Goal: Task Accomplishment & Management: Complete application form

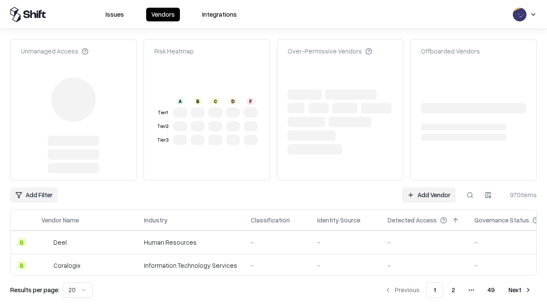
click at [429, 187] on link "Add Vendor" at bounding box center [428, 194] width 53 height 15
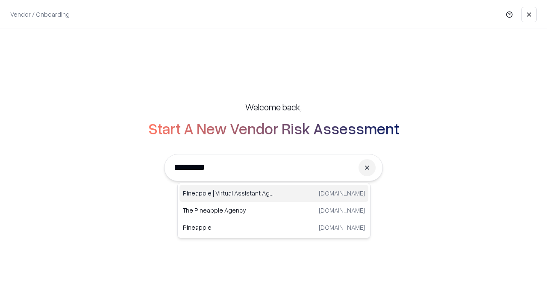
click at [274, 193] on div "Pineapple | Virtual Assistant Agency [DOMAIN_NAME]" at bounding box center [274, 193] width 189 height 17
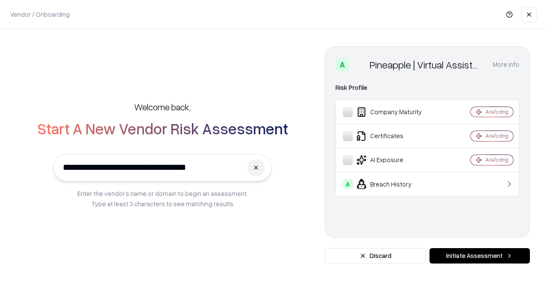
type input "**********"
click at [480, 256] on button "Initiate Assessment" at bounding box center [480, 255] width 100 height 15
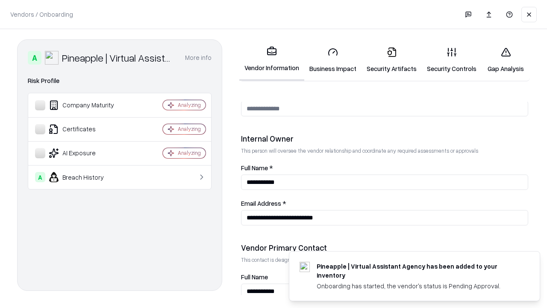
scroll to position [443, 0]
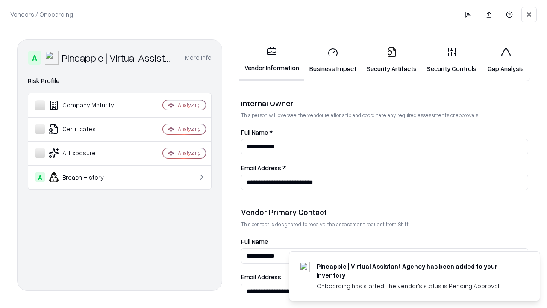
click at [333, 60] on link "Business Impact" at bounding box center [332, 60] width 57 height 40
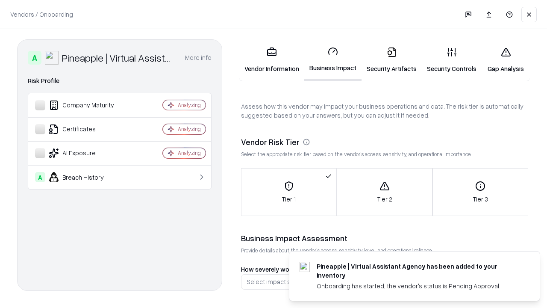
click at [391, 60] on link "Security Artifacts" at bounding box center [392, 60] width 60 height 40
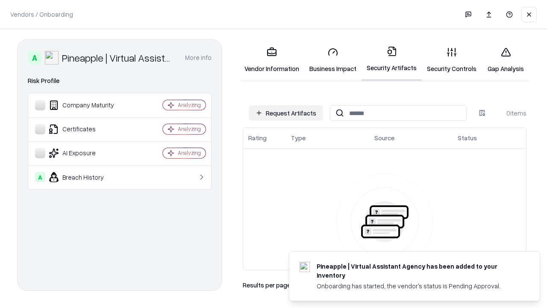
click at [286, 113] on button "Request Artifacts" at bounding box center [286, 112] width 74 height 15
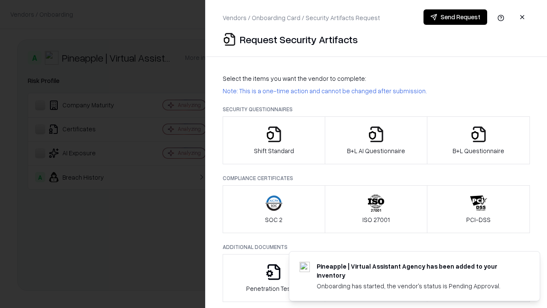
click at [274, 140] on icon "button" at bounding box center [273, 134] width 17 height 17
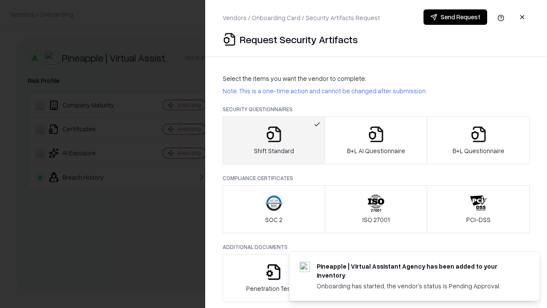
click at [455, 17] on button "Send Request" at bounding box center [456, 16] width 64 height 15
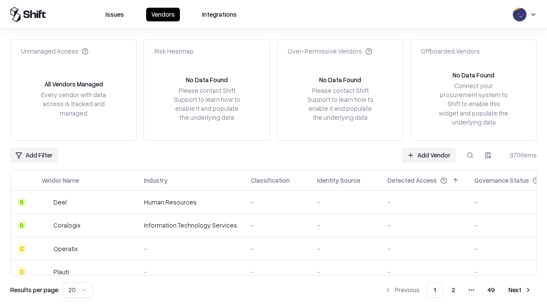
click at [470, 155] on button at bounding box center [469, 154] width 15 height 15
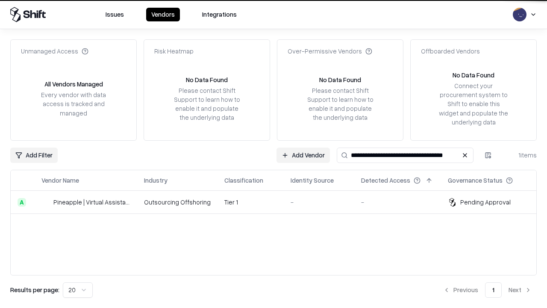
type input "**********"
click at [279, 202] on td "Tier 1" at bounding box center [251, 202] width 66 height 23
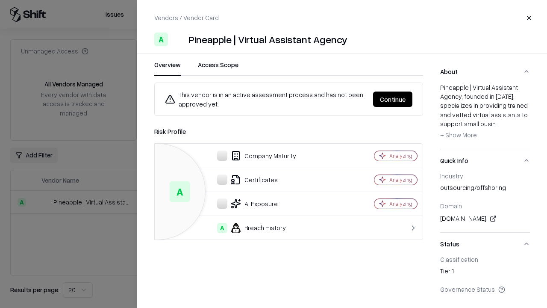
click at [393, 99] on button "Continue" at bounding box center [392, 98] width 39 height 15
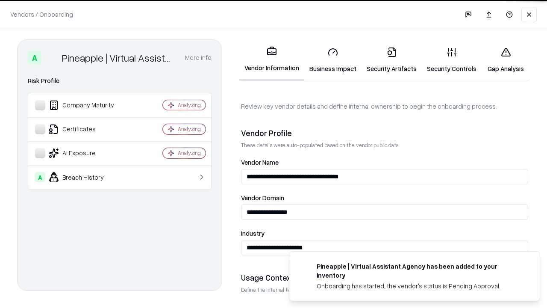
click at [391, 60] on link "Security Artifacts" at bounding box center [392, 60] width 60 height 40
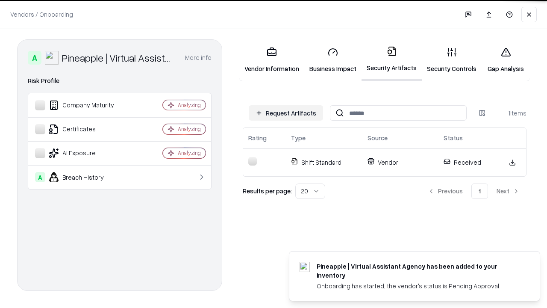
click at [452, 60] on link "Security Controls" at bounding box center [452, 60] width 60 height 40
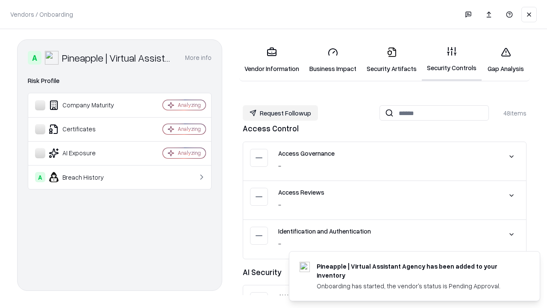
click at [280, 112] on button "Request Followup" at bounding box center [280, 112] width 75 height 15
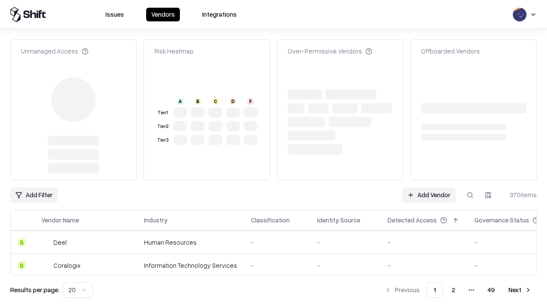
click at [429, 187] on link "Add Vendor" at bounding box center [428, 194] width 53 height 15
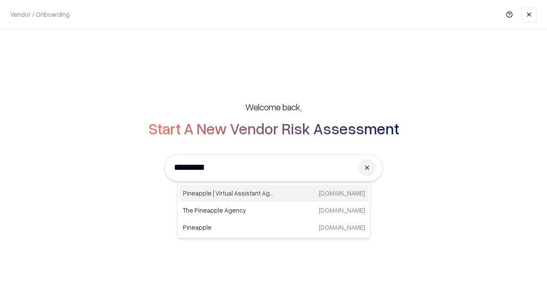
click at [274, 193] on div "Pineapple | Virtual Assistant Agency [DOMAIN_NAME]" at bounding box center [274, 193] width 189 height 17
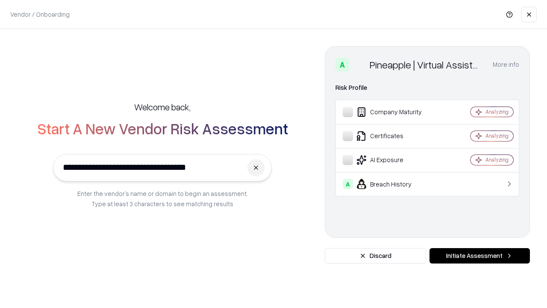
type input "**********"
click at [480, 256] on button "Initiate Assessment" at bounding box center [480, 255] width 100 height 15
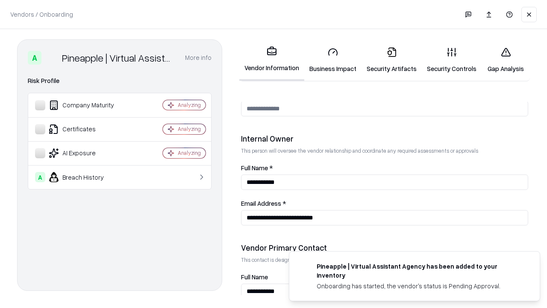
scroll to position [443, 0]
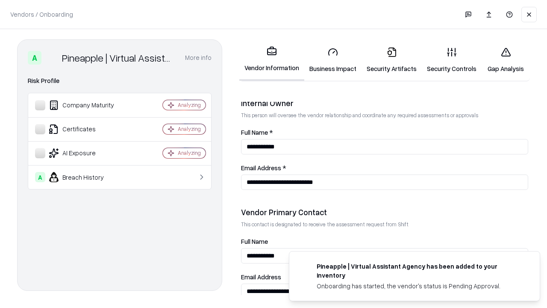
click at [506, 60] on link "Gap Analysis" at bounding box center [506, 60] width 48 height 40
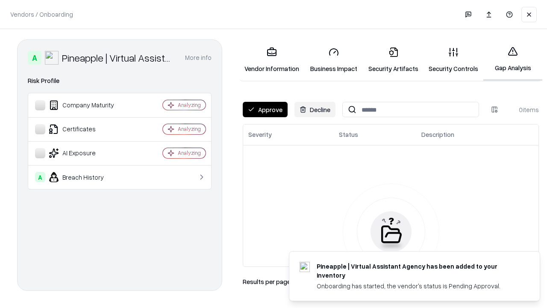
click at [265, 109] on button "Approve" at bounding box center [265, 109] width 45 height 15
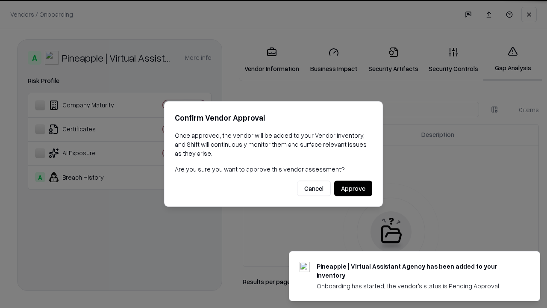
click at [353, 188] on button "Approve" at bounding box center [353, 188] width 38 height 15
